Goal: Find contact information: Find contact information

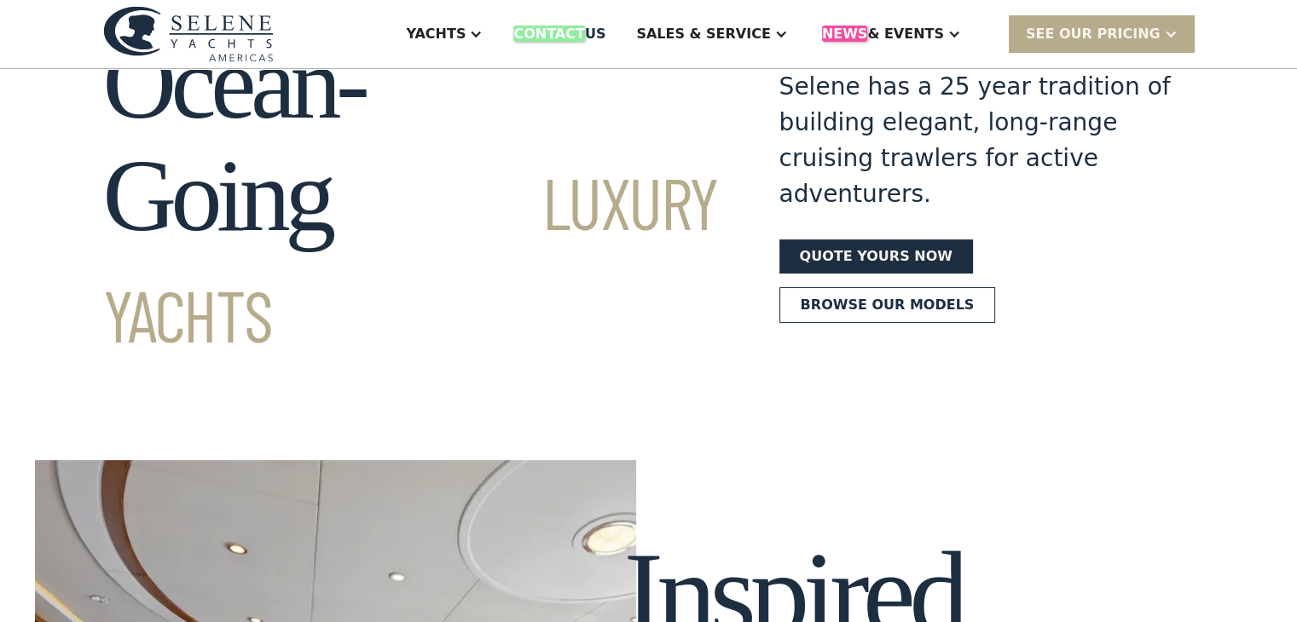
scroll to position [170, 0]
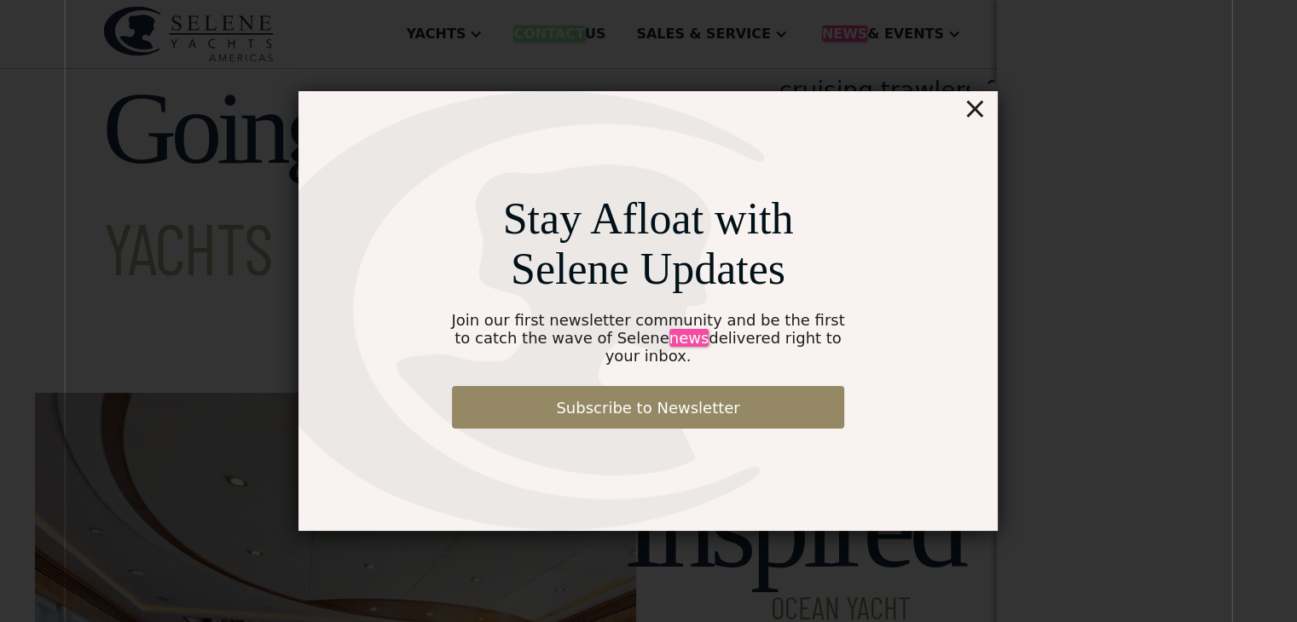
click at [975, 120] on div "×" at bounding box center [974, 108] width 25 height 34
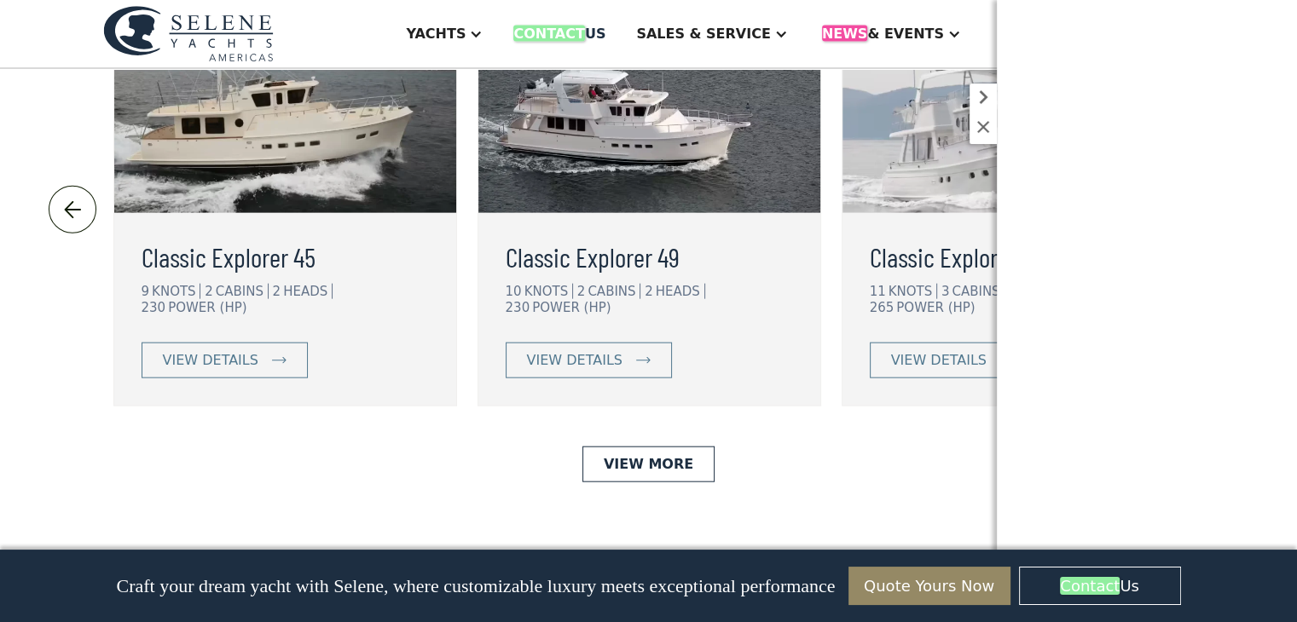
scroll to position [4092, 0]
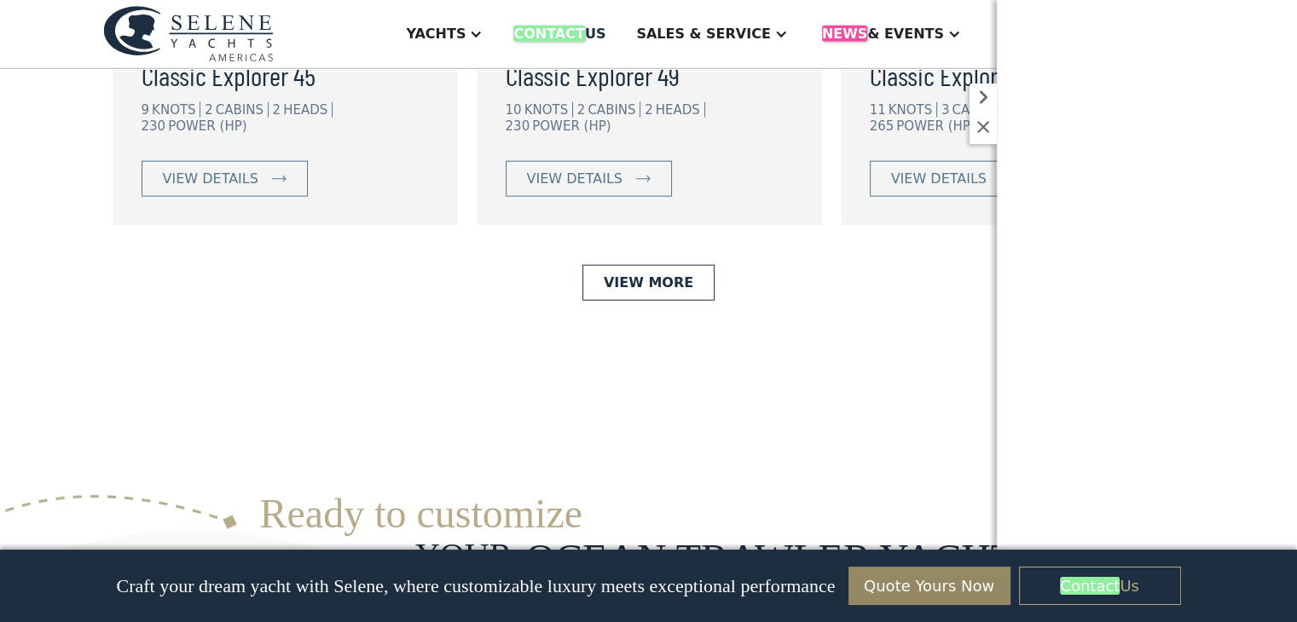
click at [1117, 587] on link "Contact Us" at bounding box center [1100, 586] width 162 height 38
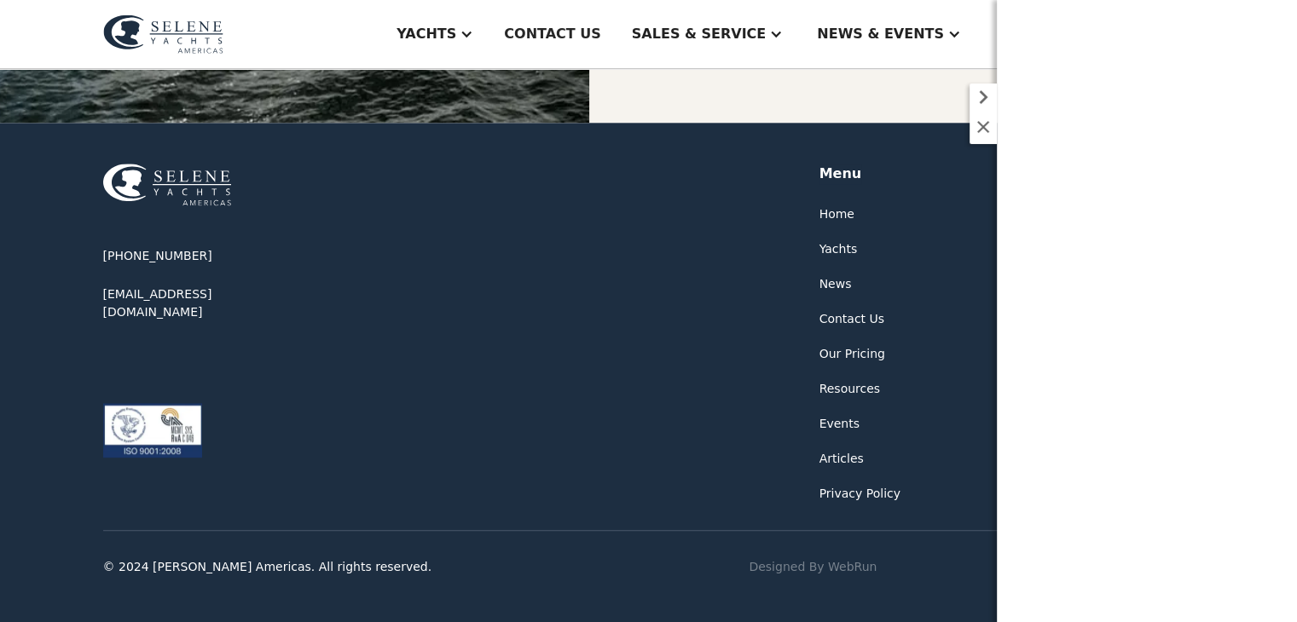
scroll to position [914, 0]
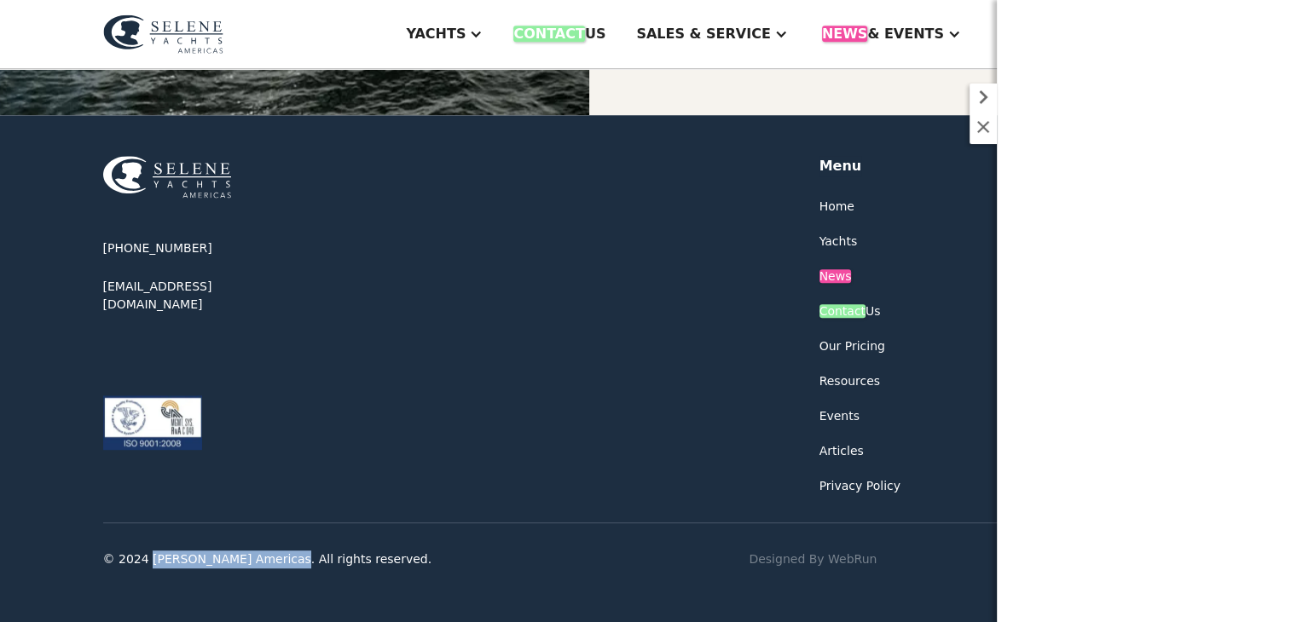
drag, startPoint x: 147, startPoint y: 557, endPoint x: 266, endPoint y: 561, distance: 119.4
click at [266, 561] on div "© 2024 [PERSON_NAME] Americas. All rights reserved." at bounding box center [267, 560] width 329 height 18
copy div "Selene Yachts Americas"
